Goal: Use online tool/utility: Utilize a website feature to perform a specific function

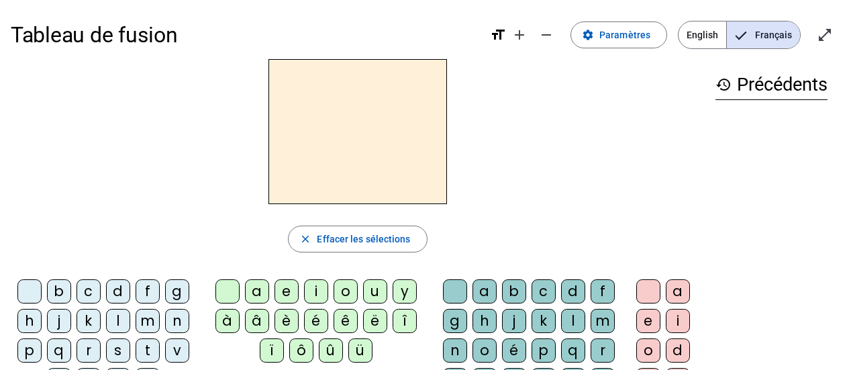
click at [55, 295] on div "b" at bounding box center [59, 291] width 24 height 24
click at [257, 295] on div "a" at bounding box center [257, 291] width 24 height 24
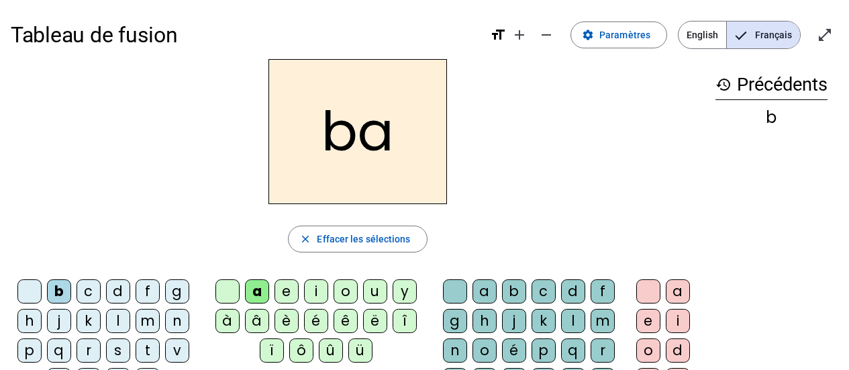
click at [57, 290] on div "b" at bounding box center [59, 291] width 24 height 24
click at [305, 237] on mat-icon "close" at bounding box center [305, 239] width 12 height 12
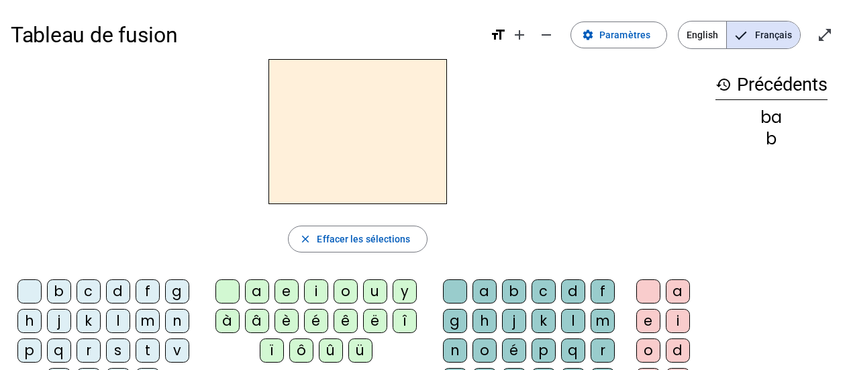
click at [117, 322] on div "l" at bounding box center [118, 321] width 24 height 24
click at [252, 295] on div "a" at bounding box center [257, 291] width 24 height 24
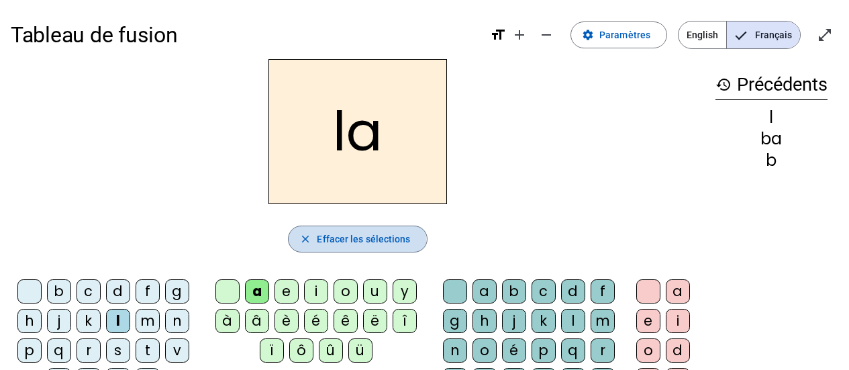
click at [299, 241] on span "button" at bounding box center [358, 239] width 138 height 32
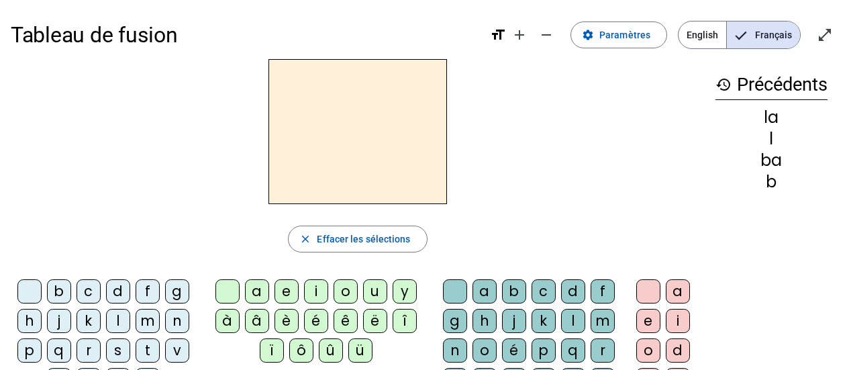
click at [176, 352] on div "v" at bounding box center [177, 350] width 24 height 24
click at [254, 294] on div "a" at bounding box center [257, 291] width 24 height 24
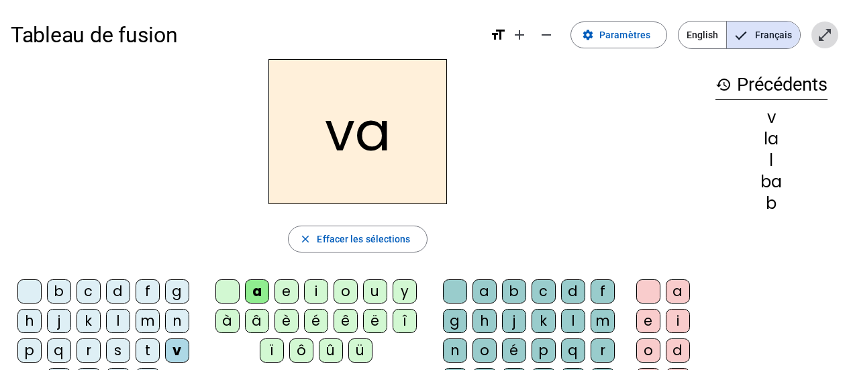
click at [818, 43] on span "Entrer en plein écran" at bounding box center [825, 35] width 32 height 32
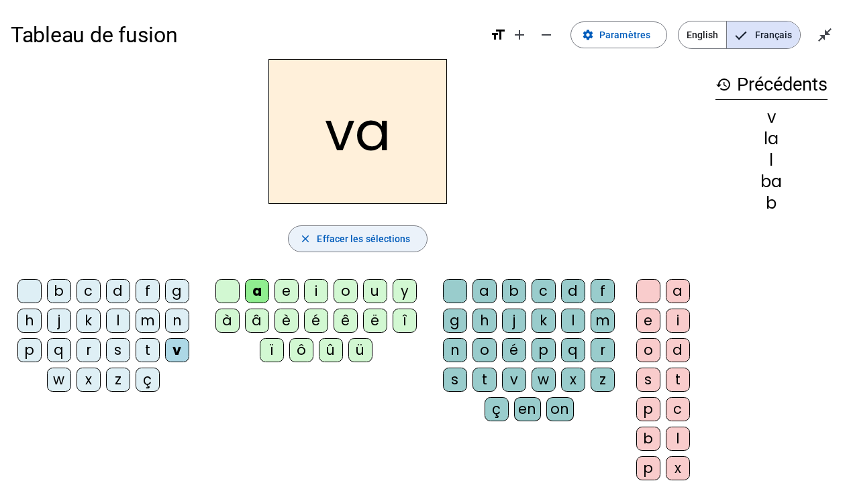
click at [313, 236] on span "button" at bounding box center [358, 239] width 138 height 32
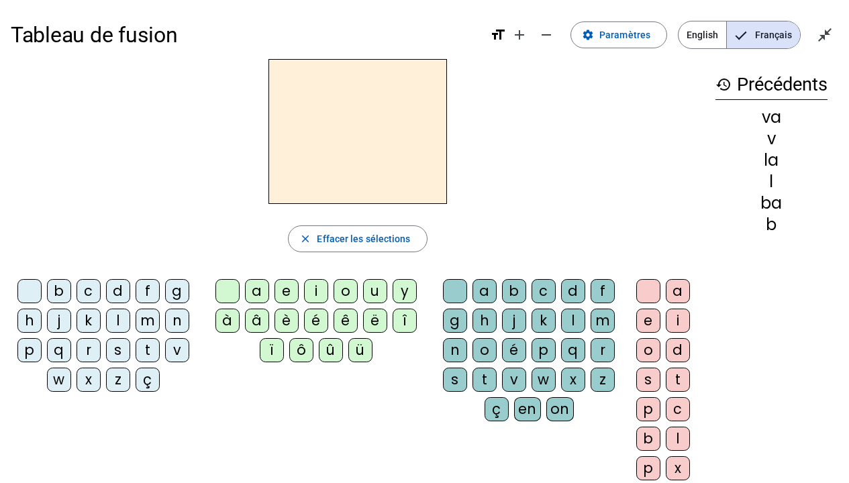
click at [86, 354] on div "r" at bounding box center [89, 350] width 24 height 24
click at [256, 291] on div "a" at bounding box center [257, 291] width 24 height 24
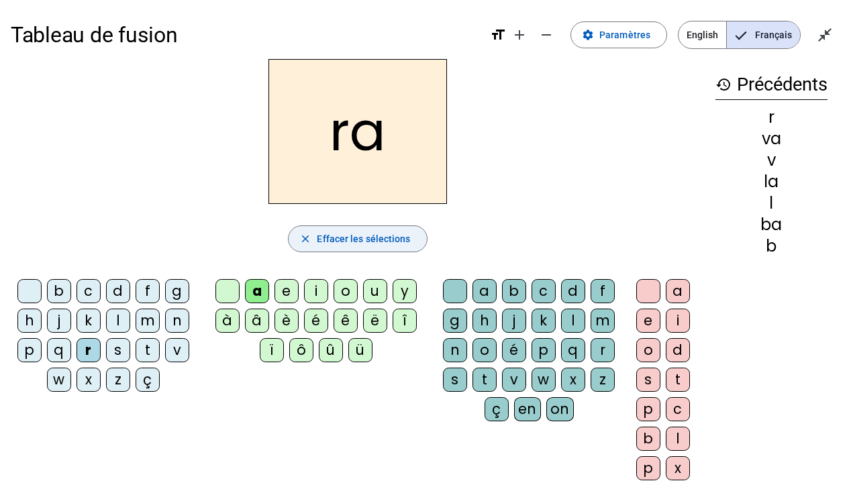
click at [305, 238] on mat-icon "close" at bounding box center [305, 239] width 12 height 12
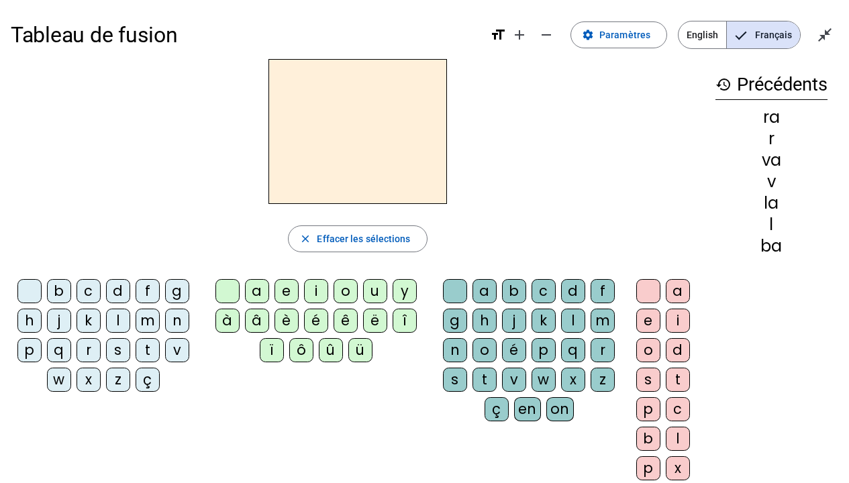
click at [173, 350] on div "v" at bounding box center [177, 350] width 24 height 24
click at [252, 290] on div "a" at bounding box center [257, 291] width 24 height 24
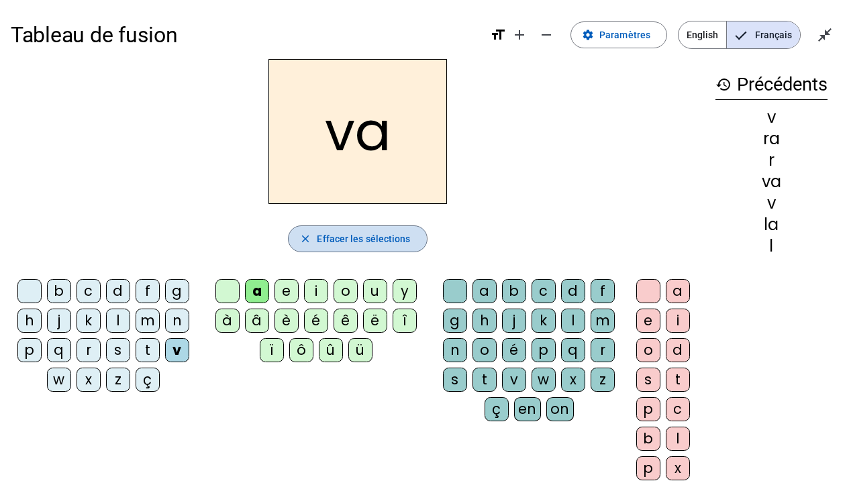
click at [303, 242] on mat-icon "close" at bounding box center [305, 239] width 12 height 12
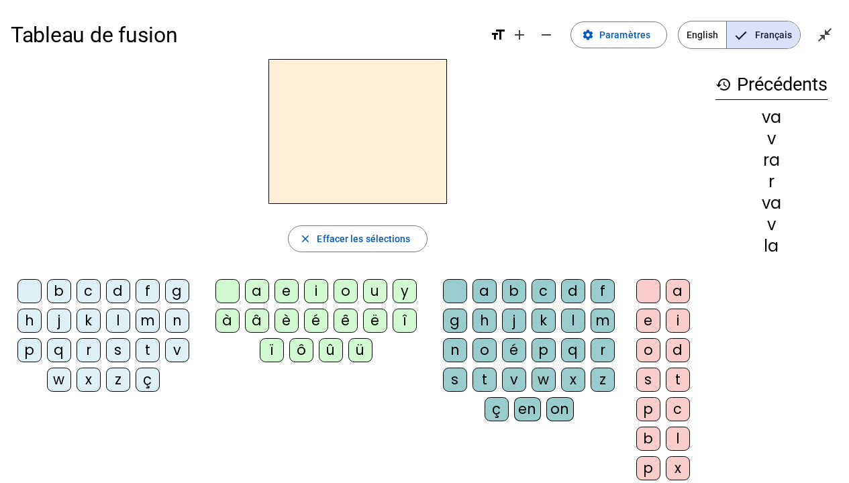
click at [61, 293] on div "b" at bounding box center [59, 291] width 24 height 24
click at [252, 294] on div "a" at bounding box center [257, 291] width 24 height 24
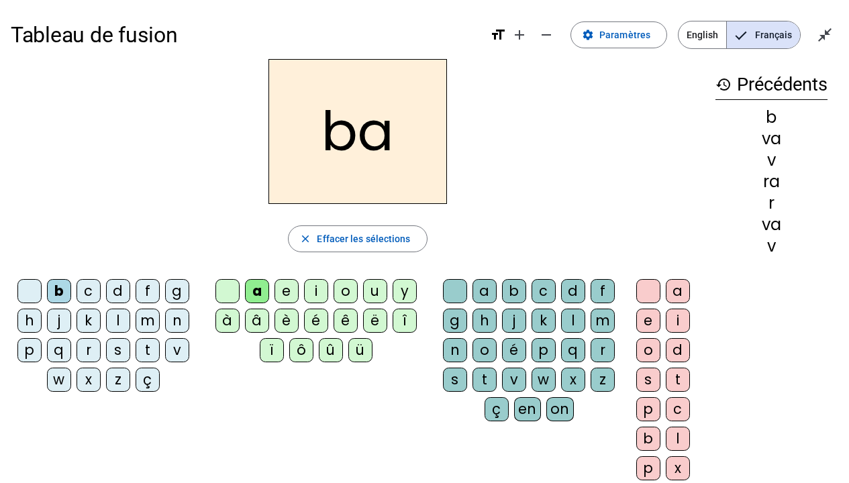
click at [63, 294] on div "b" at bounding box center [59, 291] width 24 height 24
click at [309, 241] on mat-icon "close" at bounding box center [305, 239] width 12 height 12
